Goal: Task Accomplishment & Management: Use online tool/utility

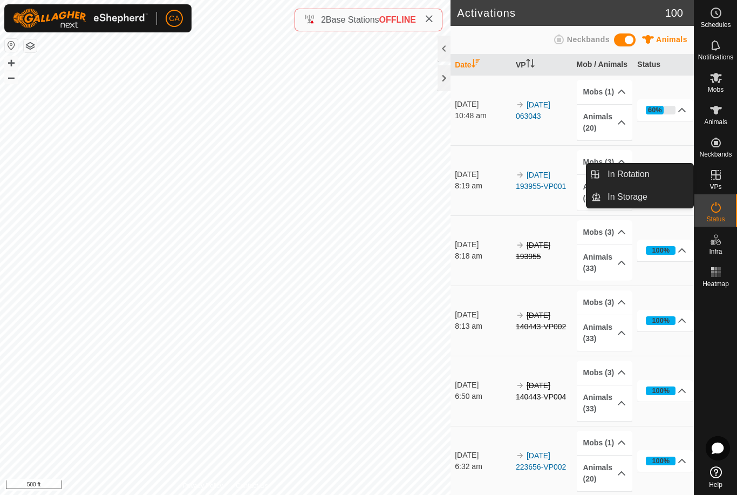
click at [653, 175] on link "In Rotation" at bounding box center [647, 174] width 92 height 22
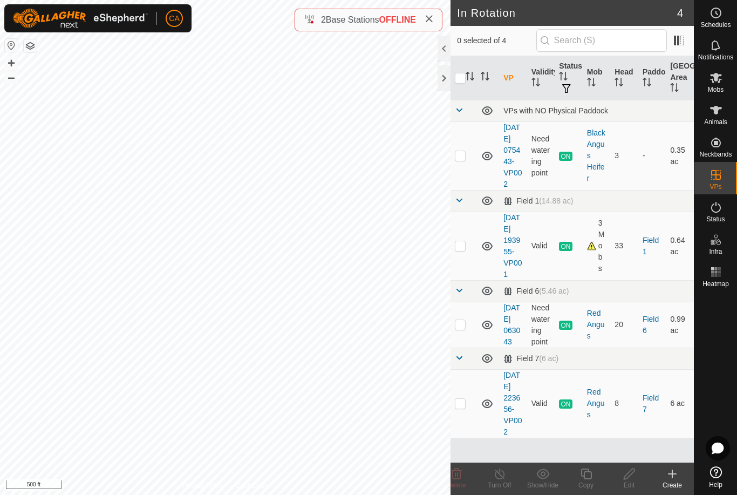
scroll to position [21, 0]
click at [461, 151] on p-checkbox at bounding box center [460, 155] width 11 height 9
click at [467, 149] on td at bounding box center [464, 155] width 26 height 69
checkbox input "false"
click at [460, 246] on p-checkbox at bounding box center [460, 245] width 11 height 9
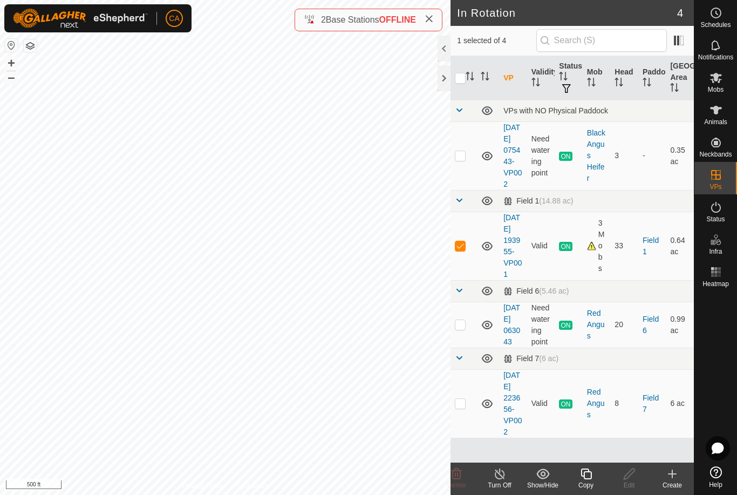
click at [463, 245] on p-checkbox at bounding box center [460, 245] width 11 height 9
click at [466, 241] on p-checkbox at bounding box center [460, 245] width 11 height 9
click at [464, 242] on p-checkbox at bounding box center [460, 245] width 11 height 9
checkbox input "false"
click at [469, 331] on td at bounding box center [464, 325] width 26 height 46
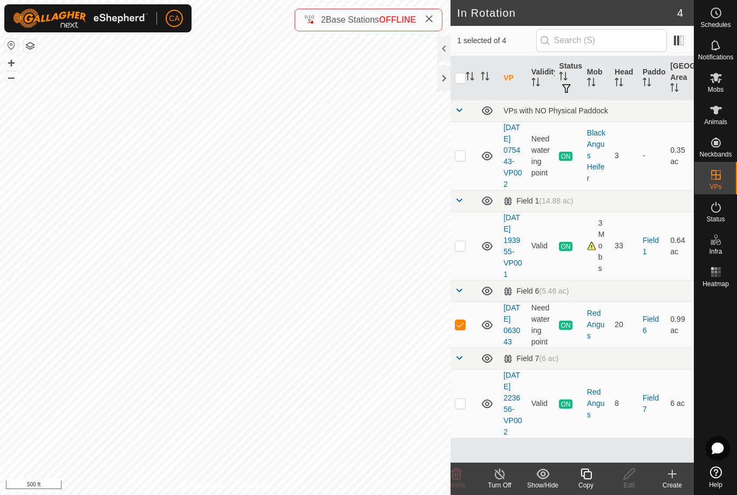
click at [466, 329] on td at bounding box center [464, 325] width 26 height 46
checkbox input "false"
click at [469, 422] on td at bounding box center [464, 403] width 26 height 69
checkbox input "true"
click at [505, 480] on icon at bounding box center [499, 473] width 13 height 13
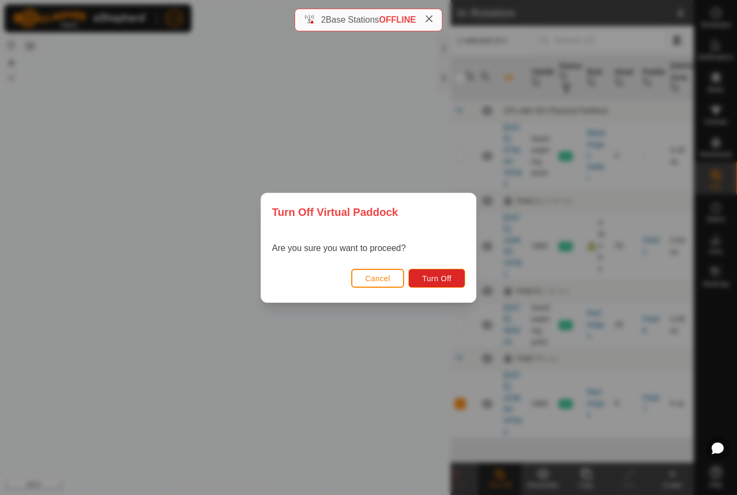
click at [440, 279] on span "Turn Off" at bounding box center [437, 278] width 30 height 9
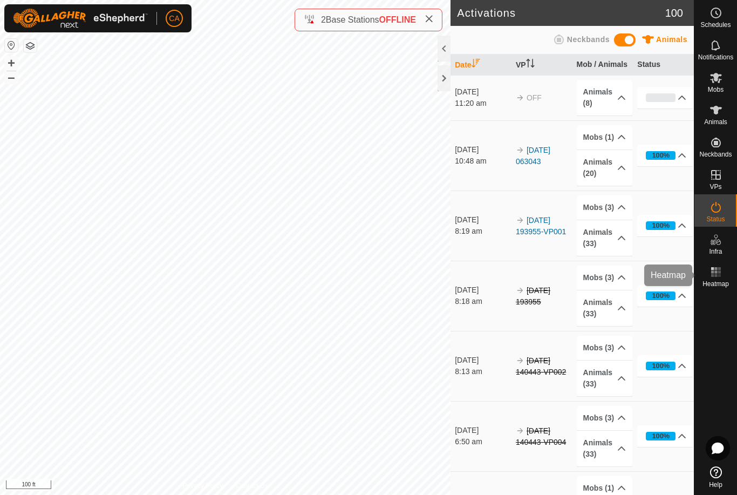
click at [719, 277] on icon at bounding box center [716, 271] width 13 height 13
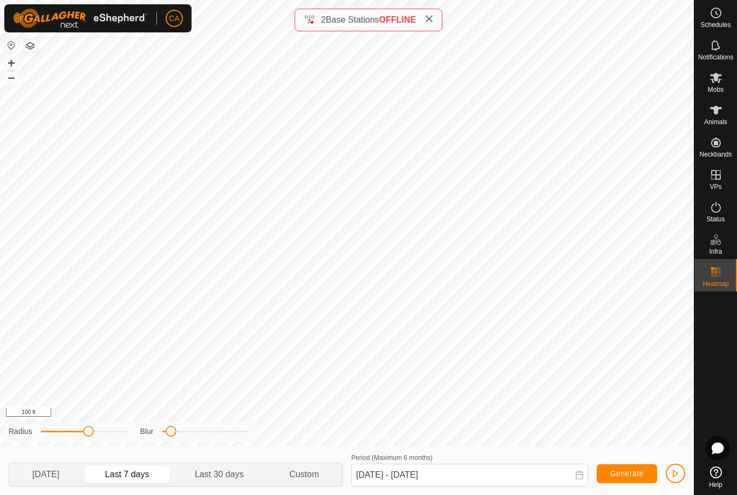
click at [59, 469] on span "[DATE]" at bounding box center [45, 474] width 27 height 13
click at [149, 476] on span "Last 7 days" at bounding box center [127, 474] width 44 height 13
click at [242, 481] on span "Last 30 days" at bounding box center [219, 474] width 90 height 17
type input "[DATE] - [DATE]"
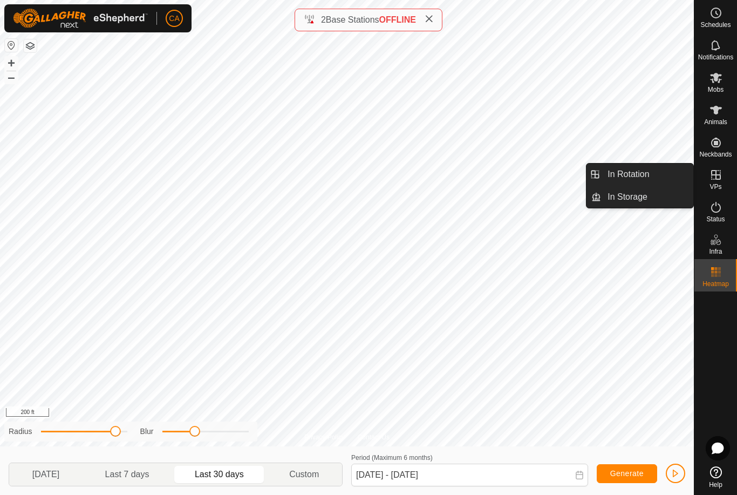
click at [659, 179] on link "In Rotation" at bounding box center [647, 174] width 92 height 22
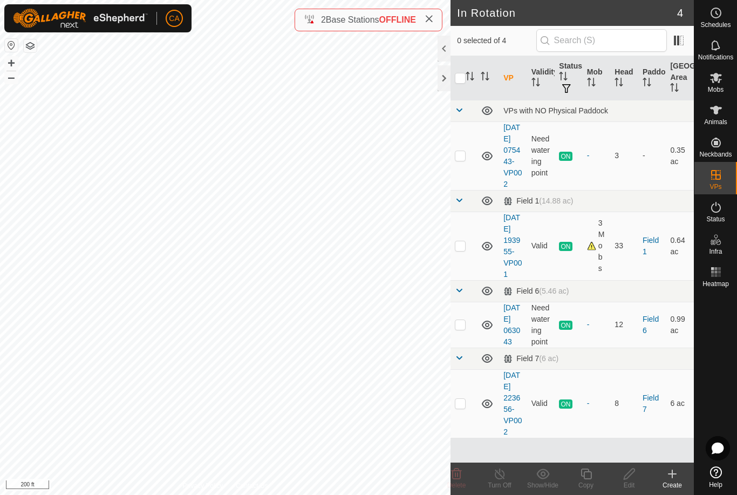
click at [430, 23] on icon at bounding box center [429, 19] width 9 height 9
